Goal: Transaction & Acquisition: Purchase product/service

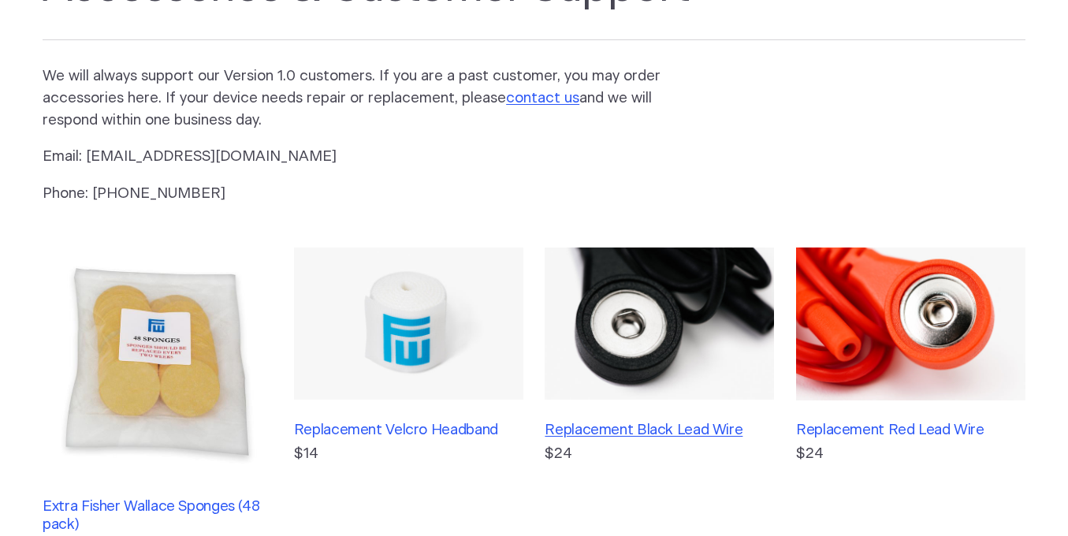
scroll to position [315, 0]
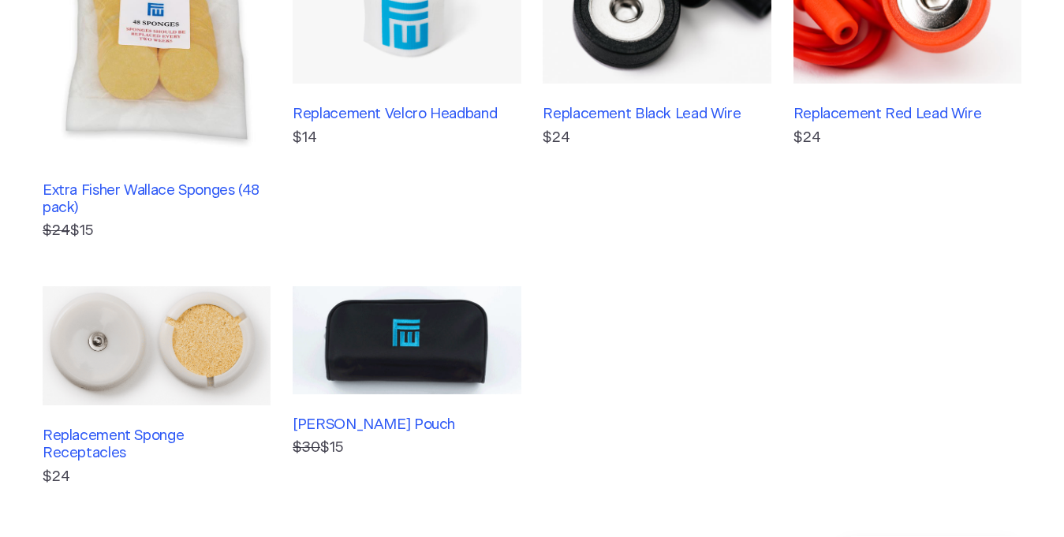
scroll to position [315, 0]
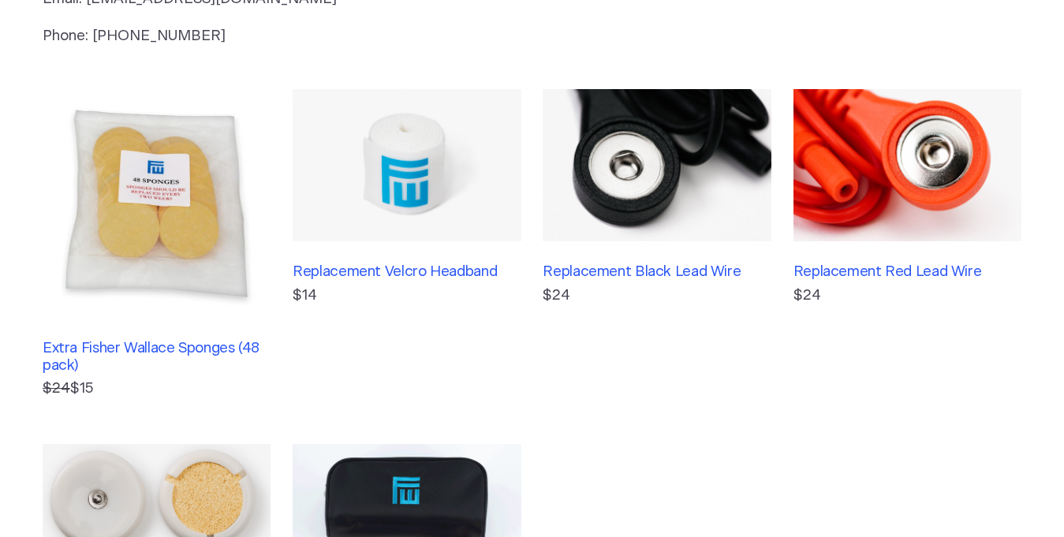
click at [662, 164] on img at bounding box center [656, 165] width 228 height 152
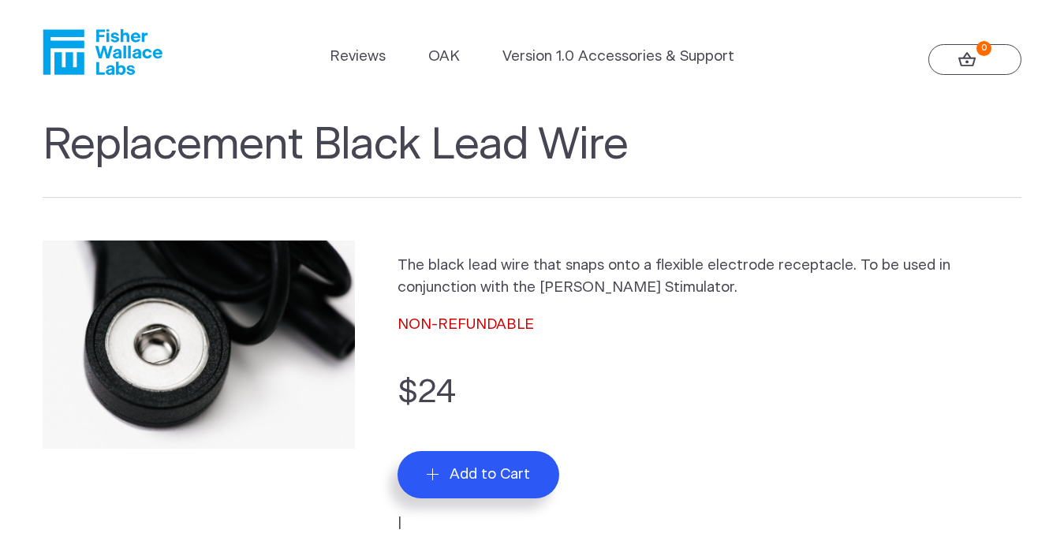
scroll to position [158, 0]
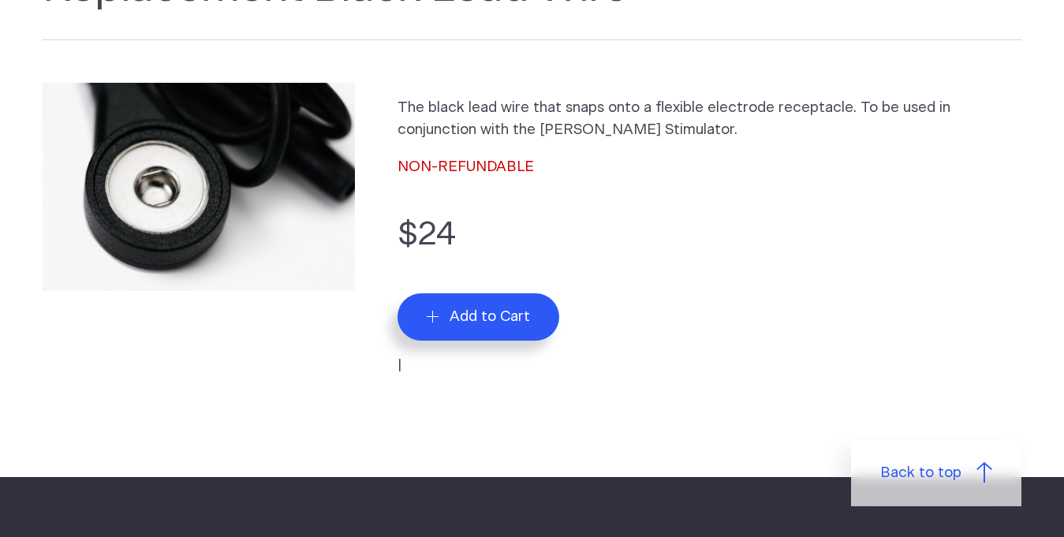
click at [471, 312] on span "Add to Cart" at bounding box center [489, 316] width 80 height 18
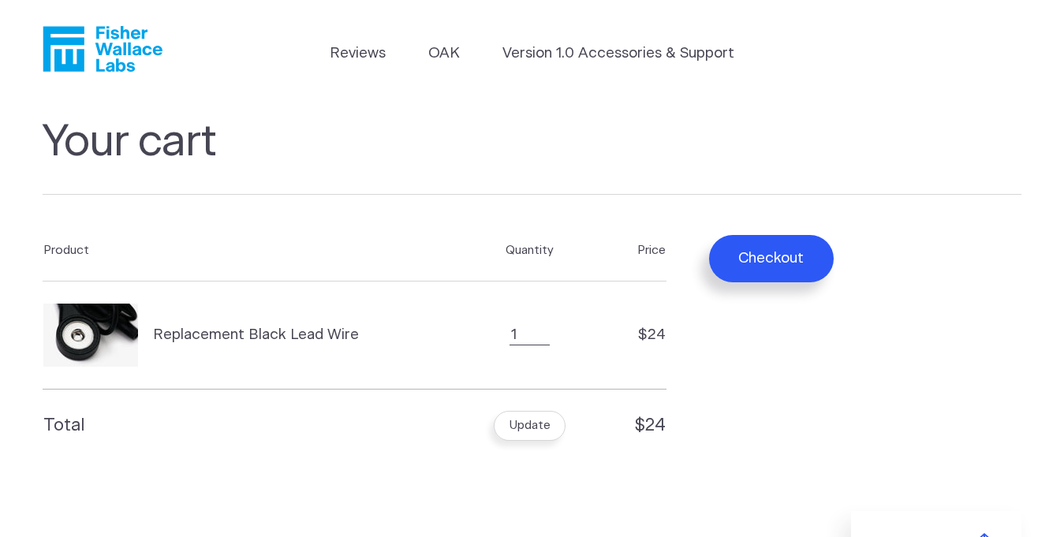
scroll to position [158, 0]
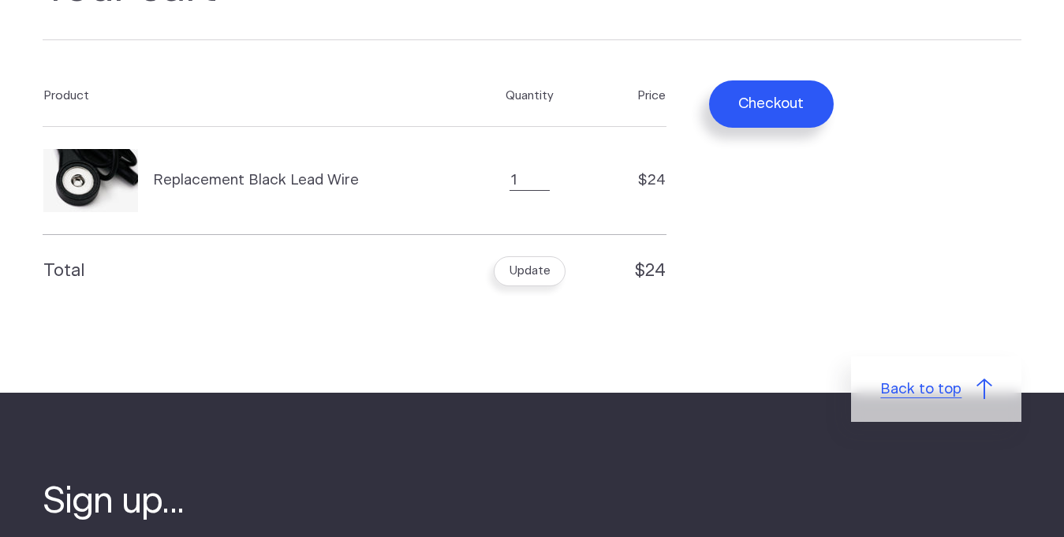
click at [936, 391] on span "Back to top" at bounding box center [920, 389] width 81 height 22
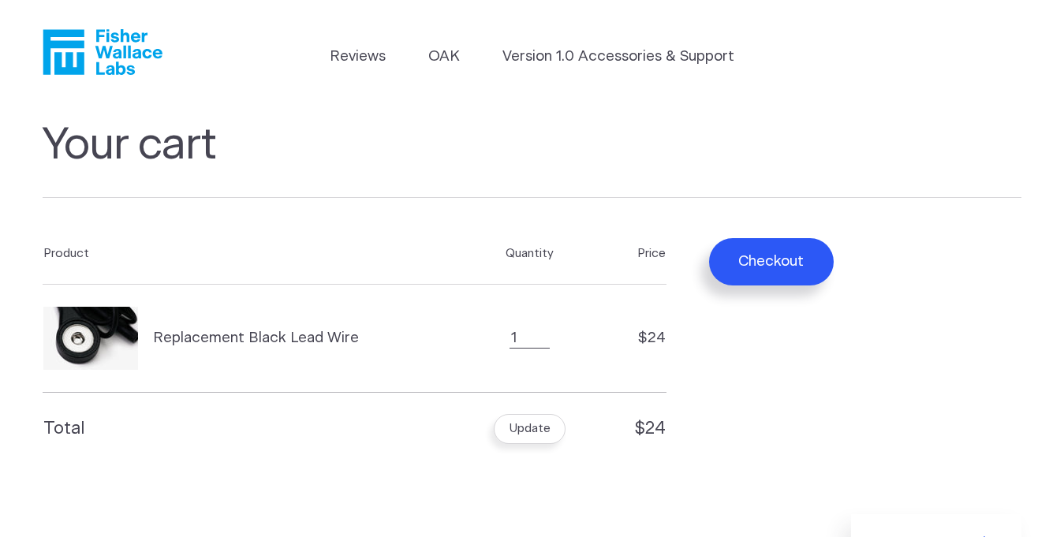
click at [772, 261] on button "Checkout" at bounding box center [771, 261] width 124 height 47
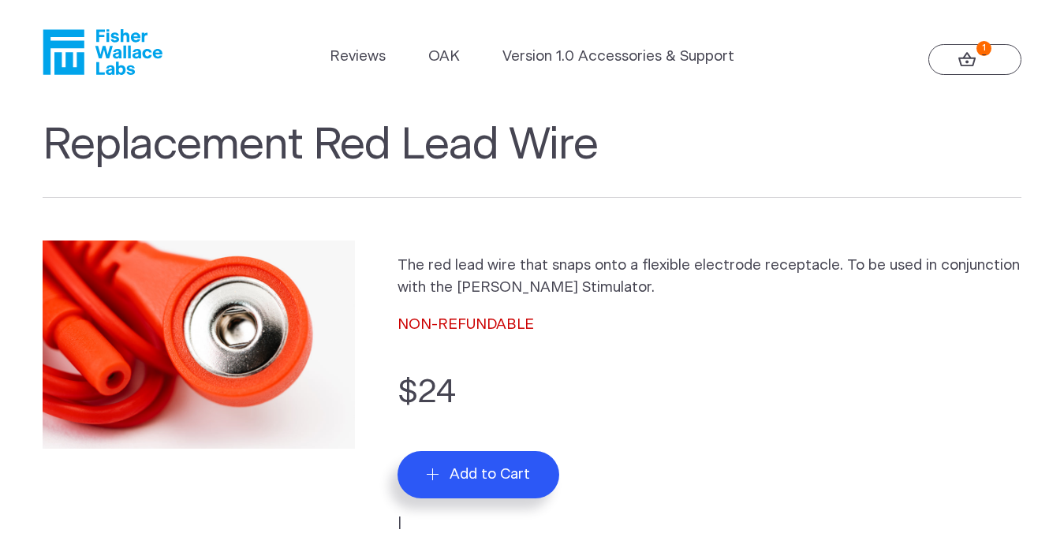
click at [967, 61] on icon at bounding box center [966, 59] width 17 height 14
click at [967, 61] on icon at bounding box center [967, 59] width 18 height 15
click at [477, 471] on span "Add to Cart" at bounding box center [489, 474] width 80 height 18
